Goal: Task Accomplishment & Management: Use online tool/utility

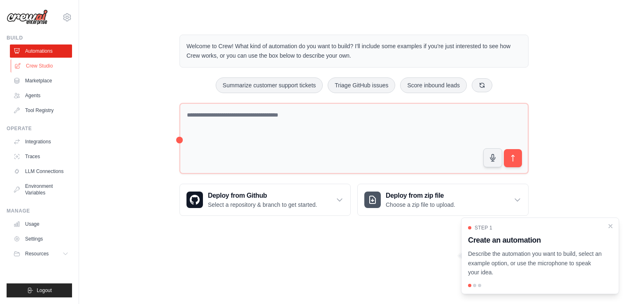
click at [55, 65] on link "Crew Studio" at bounding box center [42, 65] width 62 height 13
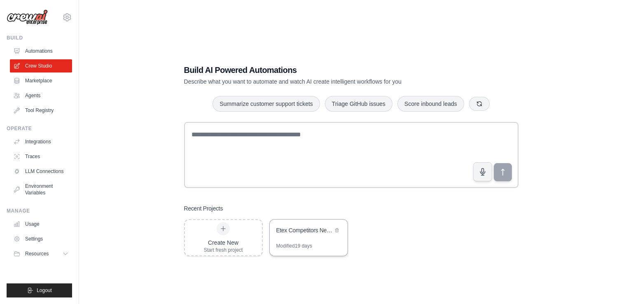
click at [313, 233] on div "Etex Competitors News Intelligence" at bounding box center [304, 230] width 56 height 8
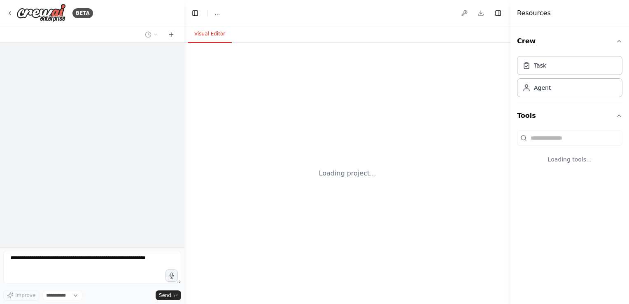
select select "****"
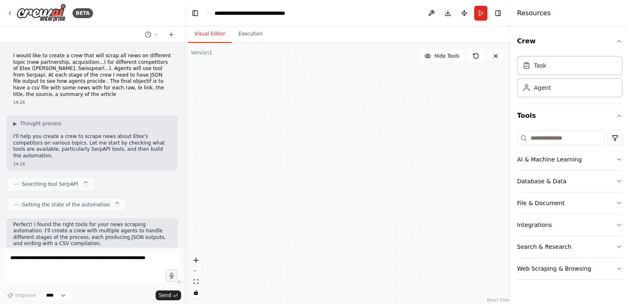
scroll to position [7334, 0]
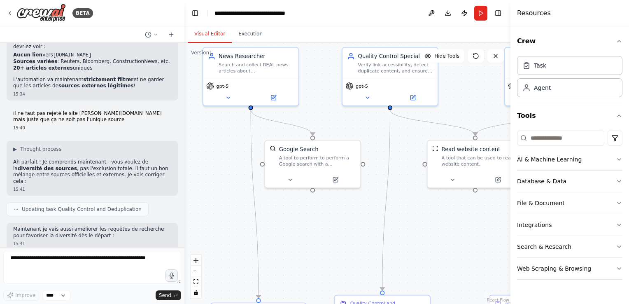
drag, startPoint x: 240, startPoint y: 216, endPoint x: 205, endPoint y: 174, distance: 54.6
click at [205, 174] on div ".deletable-edge-delete-btn { width: 20px; height: 20px; border: 0px solid #ffff…" at bounding box center [347, 173] width 326 height 261
click at [336, 184] on div at bounding box center [312, 178] width 95 height 16
click at [290, 182] on button at bounding box center [290, 178] width 44 height 9
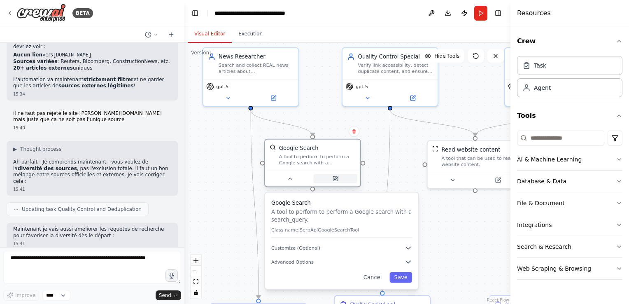
click at [334, 179] on icon at bounding box center [335, 178] width 5 height 5
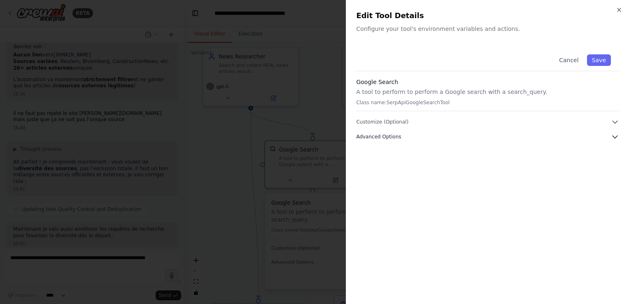
click at [614, 137] on icon "button" at bounding box center [615, 137] width 5 height 2
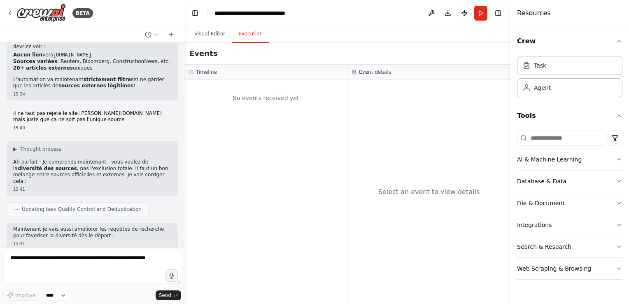
click at [249, 35] on button "Execution" at bounding box center [250, 34] width 37 height 17
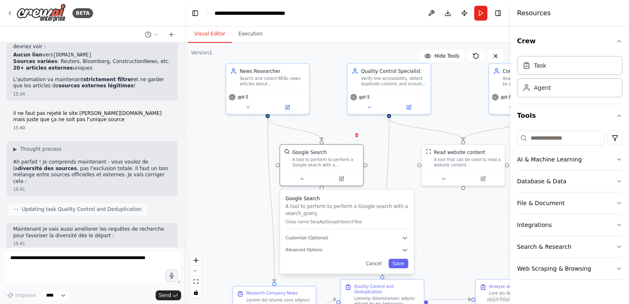
click at [208, 32] on button "Visual Editor" at bounding box center [210, 34] width 44 height 17
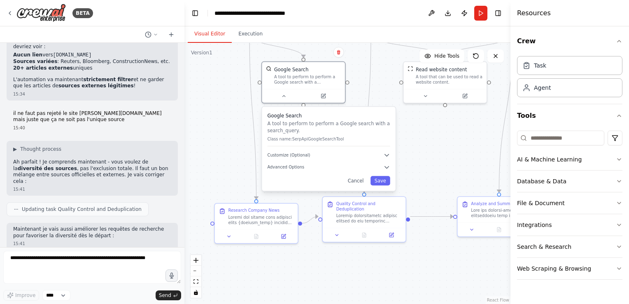
drag, startPoint x: 243, startPoint y: 207, endPoint x: 225, endPoint y: 124, distance: 84.7
click at [225, 124] on div ".deletable-edge-delete-btn { width: 20px; height: 20px; border: 0px solid #ffff…" at bounding box center [347, 173] width 326 height 261
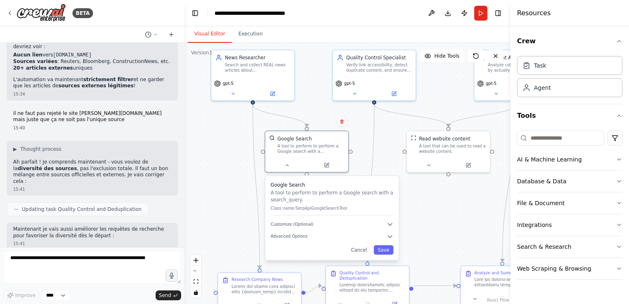
drag, startPoint x: 224, startPoint y: 95, endPoint x: 227, endPoint y: 164, distance: 69.2
click at [227, 164] on div ".deletable-edge-delete-btn { width: 20px; height: 20px; border: 0px solid #ffff…" at bounding box center [347, 173] width 326 height 261
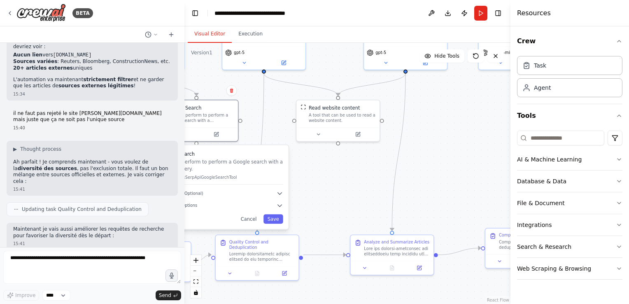
drag, startPoint x: 457, startPoint y: 224, endPoint x: 347, endPoint y: 193, distance: 114.6
click at [347, 193] on div ".deletable-edge-delete-btn { width: 20px; height: 20px; border: 0px solid #ffff…" at bounding box center [347, 173] width 326 height 261
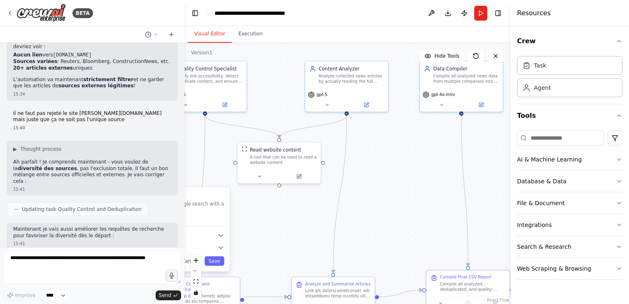
drag, startPoint x: 391, startPoint y: 197, endPoint x: 415, endPoint y: 213, distance: 29.1
click at [415, 213] on div ".deletable-edge-delete-btn { width: 20px; height: 20px; border: 0px solid #ffff…" at bounding box center [347, 173] width 326 height 261
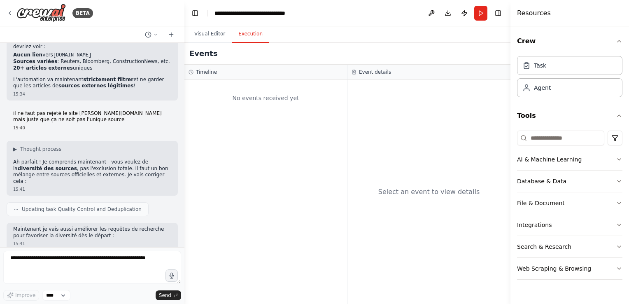
click at [249, 35] on button "Execution" at bounding box center [250, 34] width 37 height 17
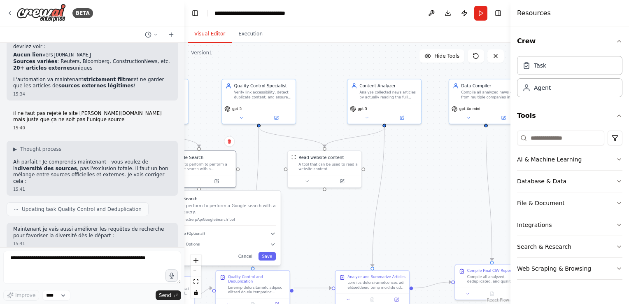
click at [208, 34] on button "Visual Editor" at bounding box center [210, 34] width 44 height 17
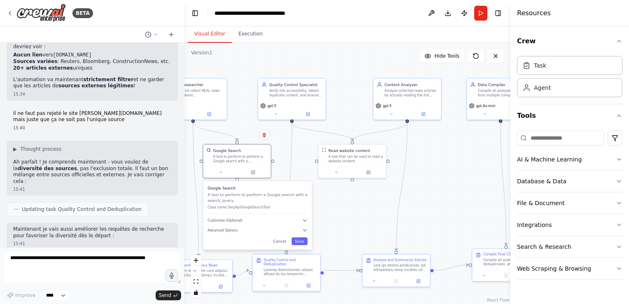
drag, startPoint x: 316, startPoint y: 213, endPoint x: 352, endPoint y: 215, distance: 36.3
click at [352, 215] on div ".deletable-edge-delete-btn { width: 20px; height: 20px; border: 0px solid #ffff…" at bounding box center [347, 173] width 326 height 261
click at [283, 243] on button "Cancel" at bounding box center [281, 242] width 20 height 8
